Goal: Task Accomplishment & Management: Use online tool/utility

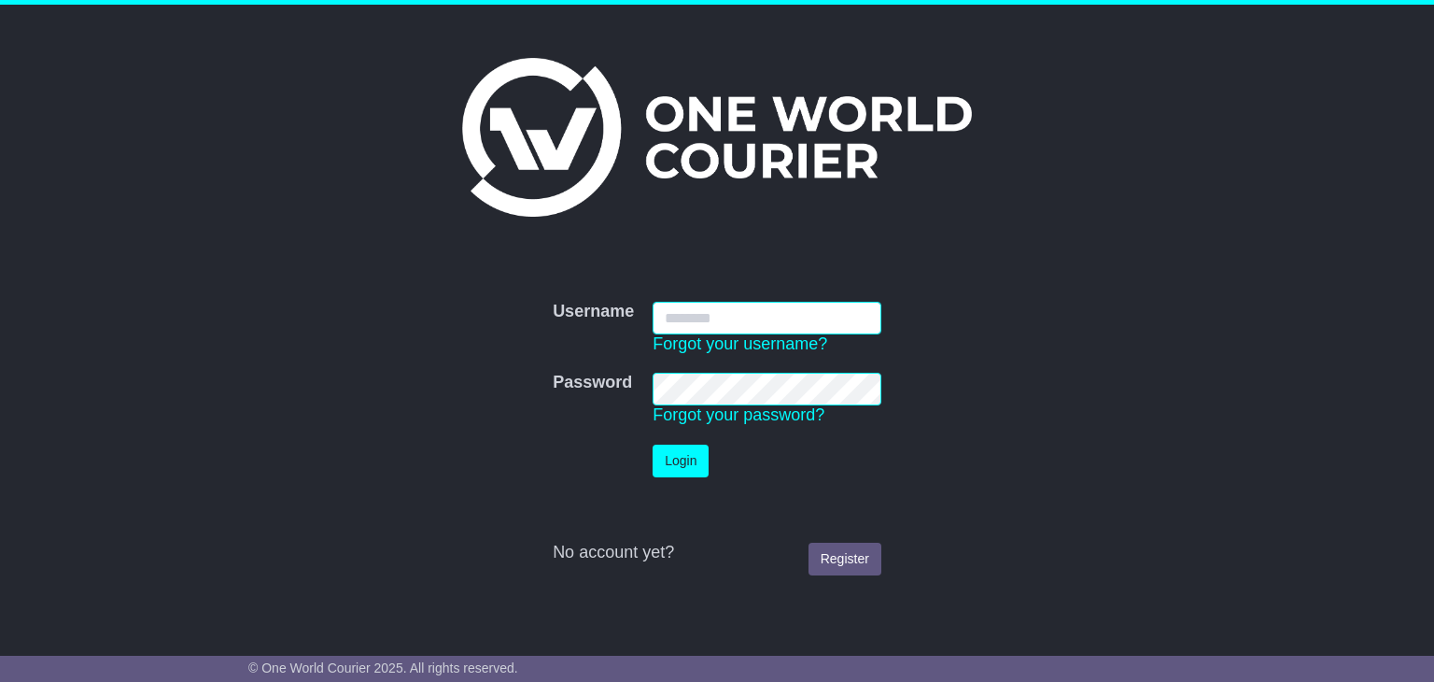
type input "**********"
click at [682, 457] on button "Login" at bounding box center [681, 460] width 56 height 33
